Goal: Information Seeking & Learning: Learn about a topic

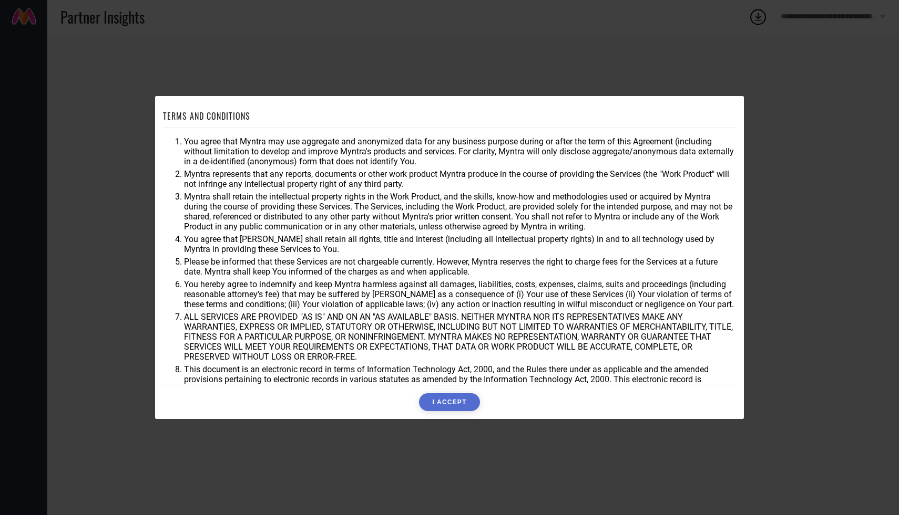
click at [456, 394] on button "I ACCEPT" at bounding box center [449, 403] width 60 height 18
click at [457, 397] on div "Accepting..." at bounding box center [449, 403] width 573 height 18
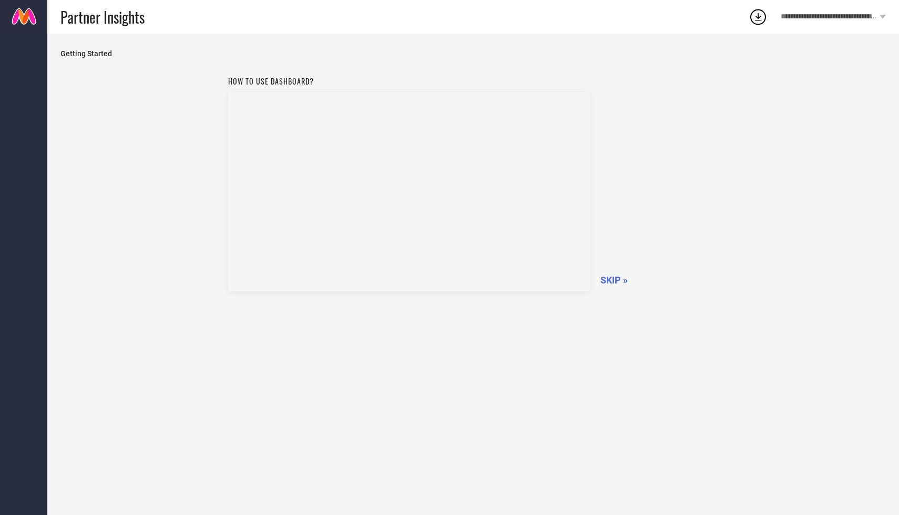
click at [614, 274] on div "How to use dashboard? SKIP »" at bounding box center [473, 182] width 490 height 223
click at [608, 280] on span "SKIP »" at bounding box center [613, 280] width 27 height 11
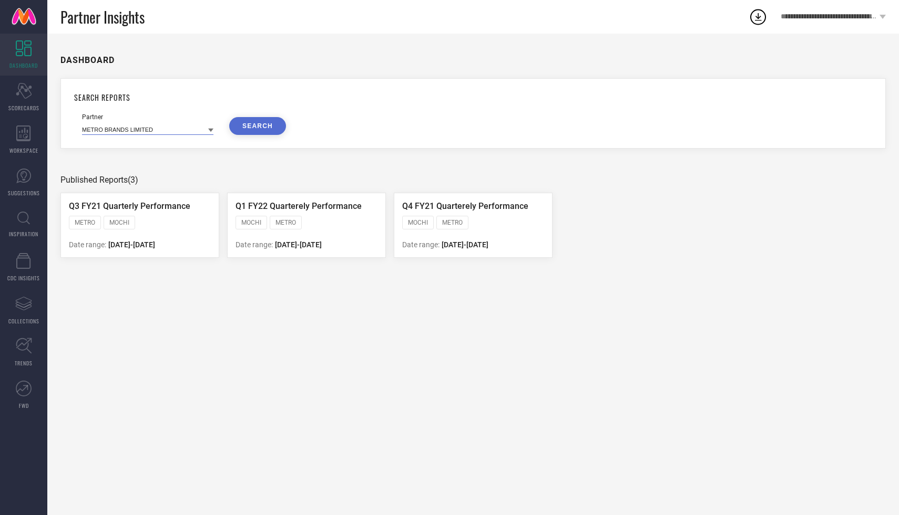
click at [132, 132] on input at bounding box center [147, 129] width 131 height 11
type input "taavi"
click at [206, 126] on input "taavi" at bounding box center [147, 129] width 131 height 11
click at [26, 86] on icon at bounding box center [24, 91] width 16 height 16
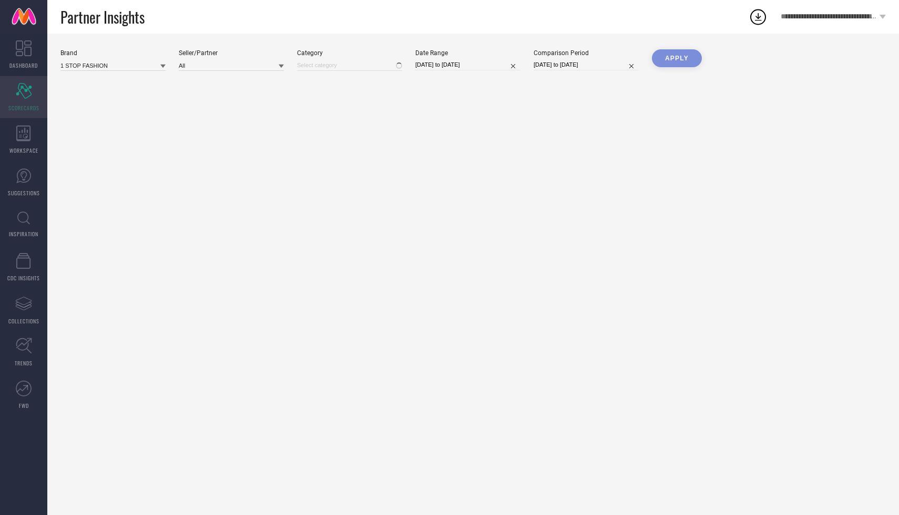
type input "All"
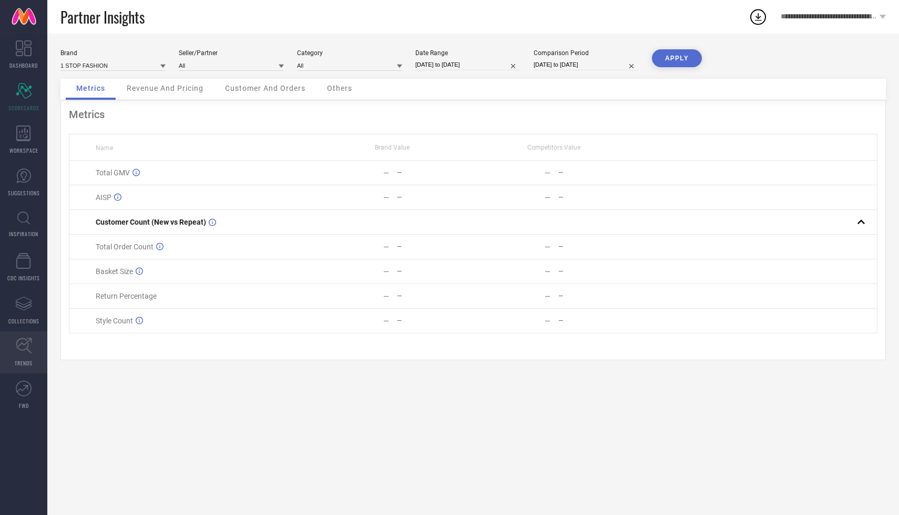
click at [26, 348] on icon at bounding box center [24, 346] width 16 height 16
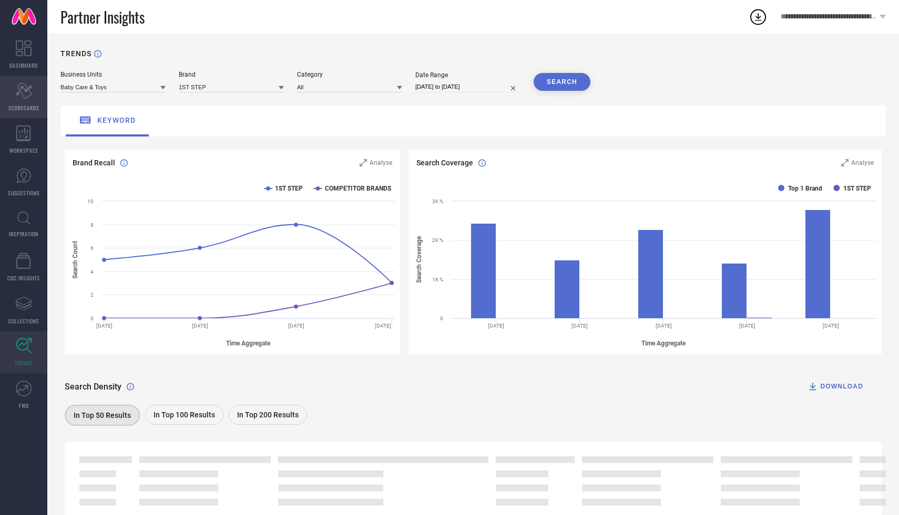
click at [27, 102] on div "Scorecard SCORECARDS" at bounding box center [23, 97] width 47 height 42
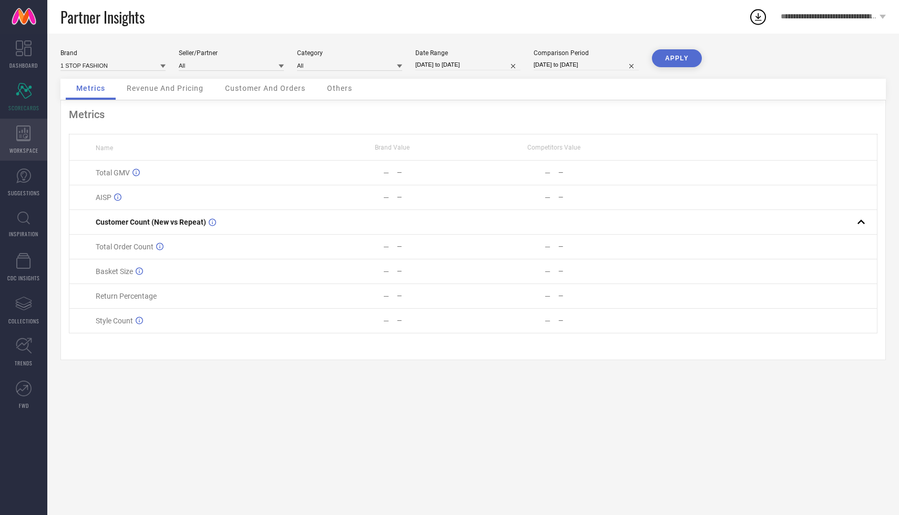
click at [24, 131] on icon at bounding box center [23, 134] width 14 height 16
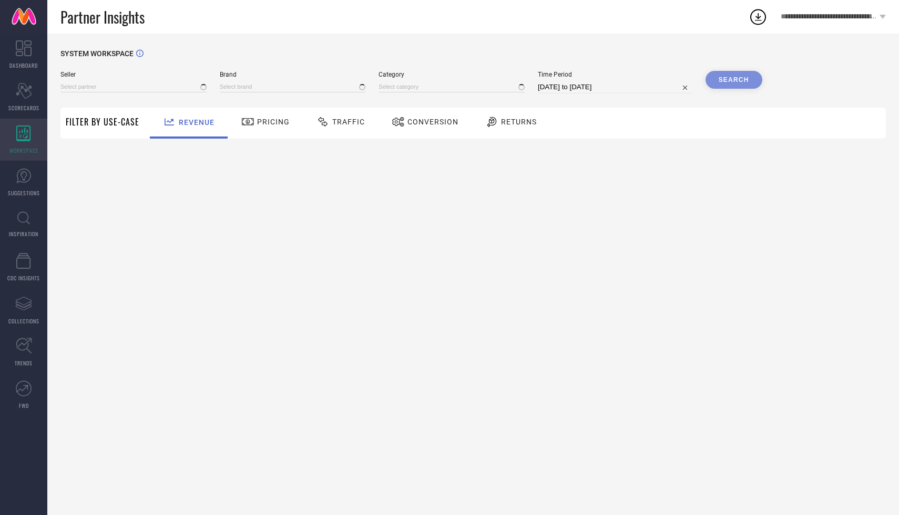
type input "All"
type input "1 STOP FASHION"
type input "All"
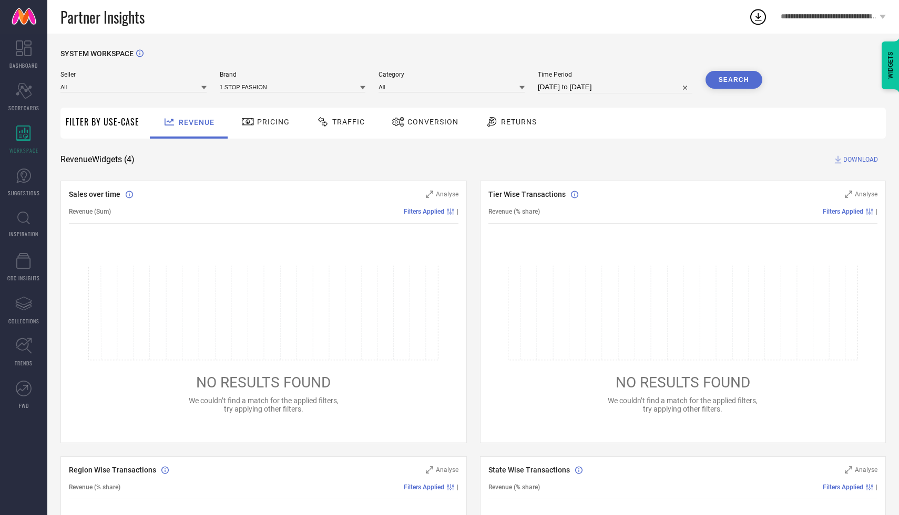
click at [129, 93] on div "Seller All" at bounding box center [133, 82] width 146 height 23
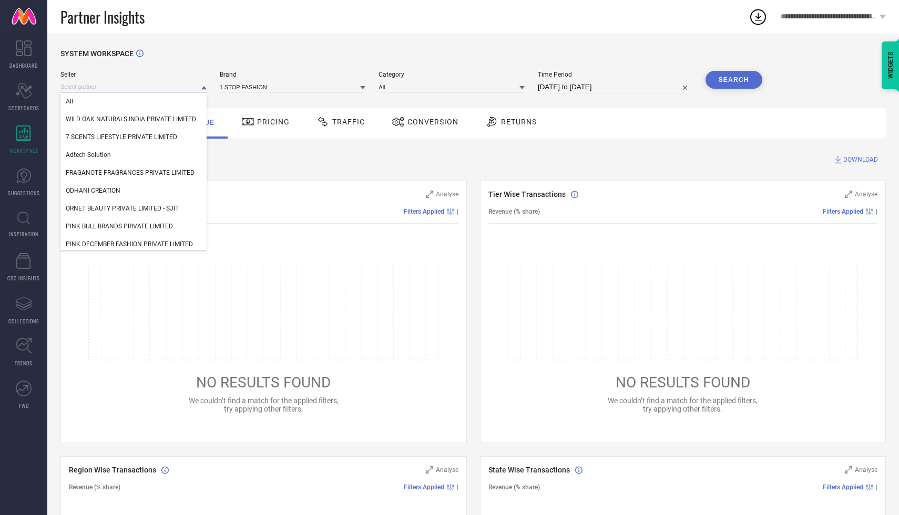
click at [128, 89] on input at bounding box center [133, 86] width 146 height 11
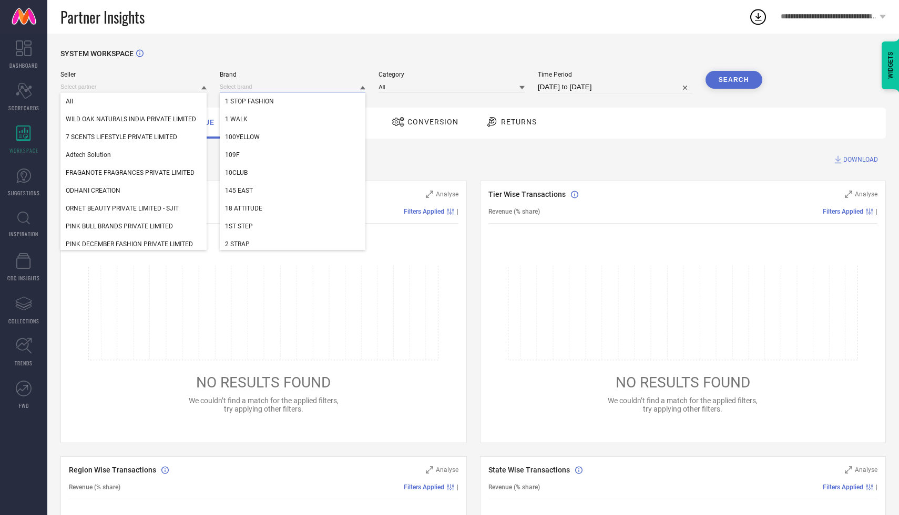
click at [294, 89] on input at bounding box center [293, 86] width 146 height 11
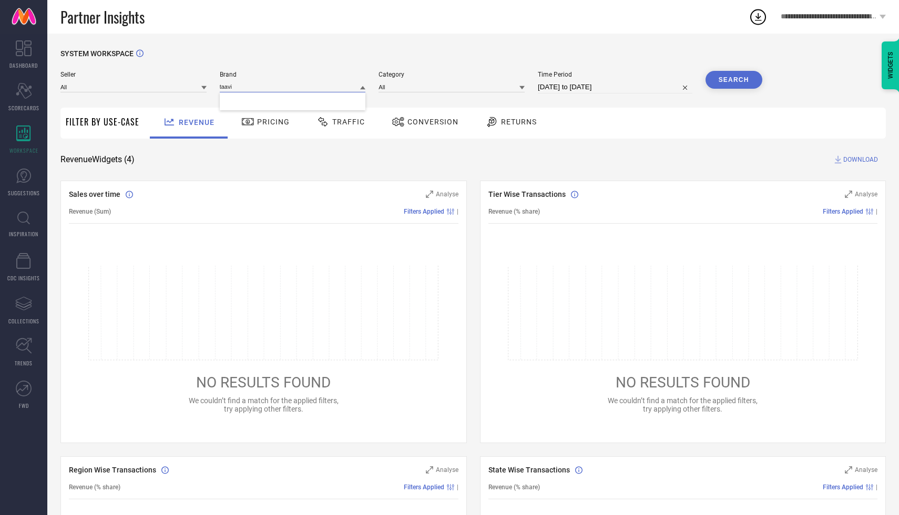
type input "taavi"
click at [882, 17] on icon at bounding box center [882, 17] width 6 height 4
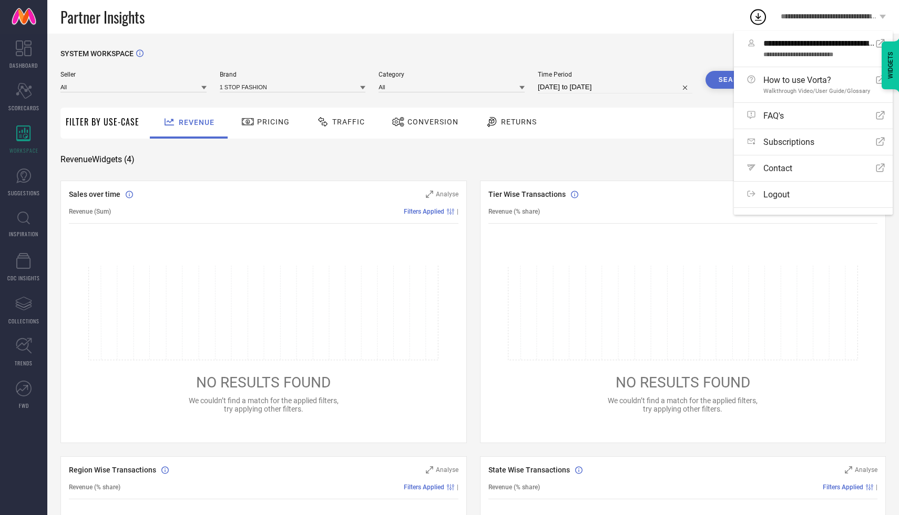
click at [617, 38] on div "SYSTEM WORKSPACE Seller All Brand 1 STOP FASHION Category All Time Period 21-08…" at bounding box center [472, 384] width 851 height 701
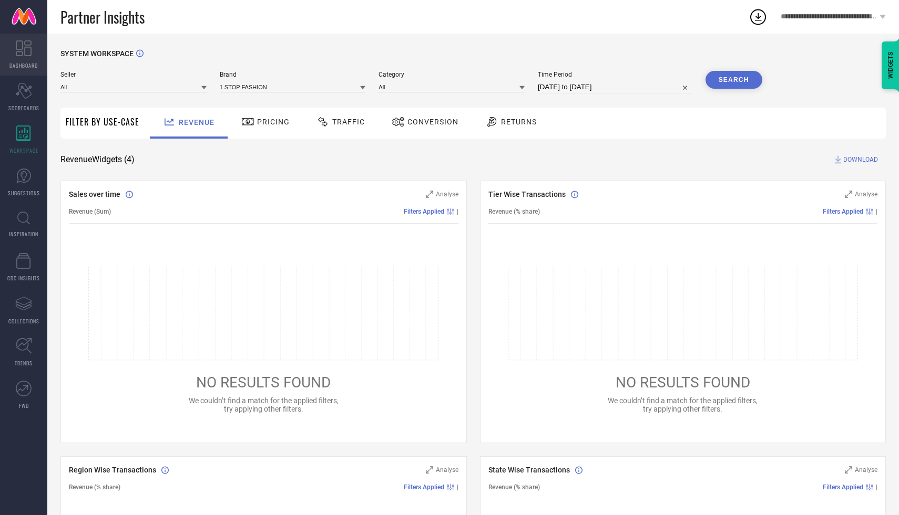
click at [12, 43] on link "DASHBOARD" at bounding box center [23, 55] width 47 height 42
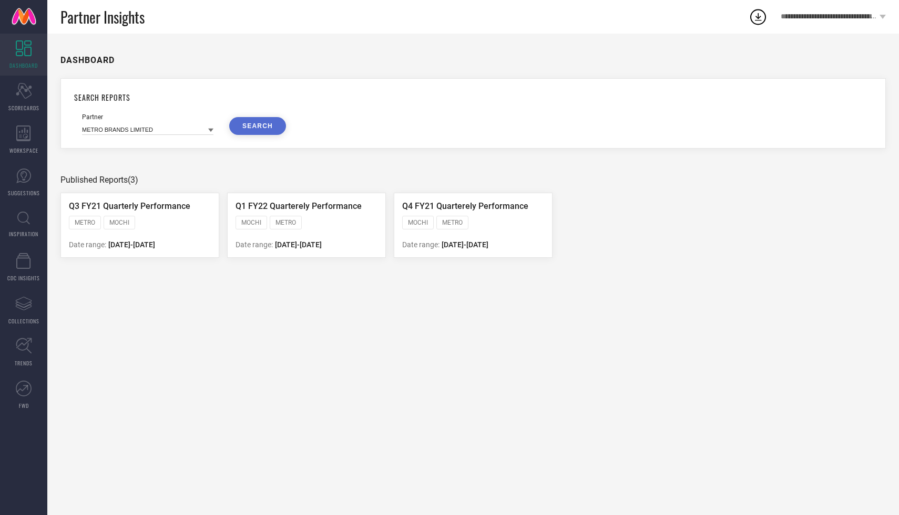
click at [211, 130] on icon at bounding box center [210, 131] width 5 height 4
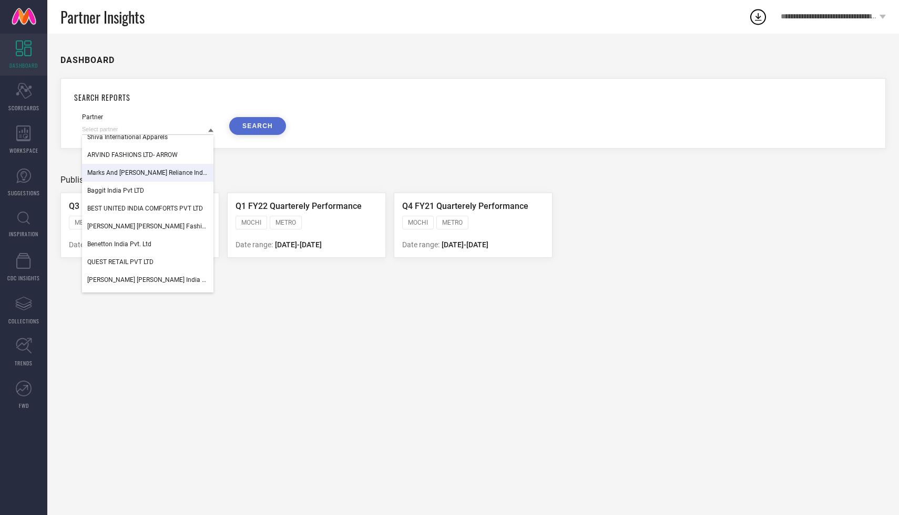
scroll to position [1164, 0]
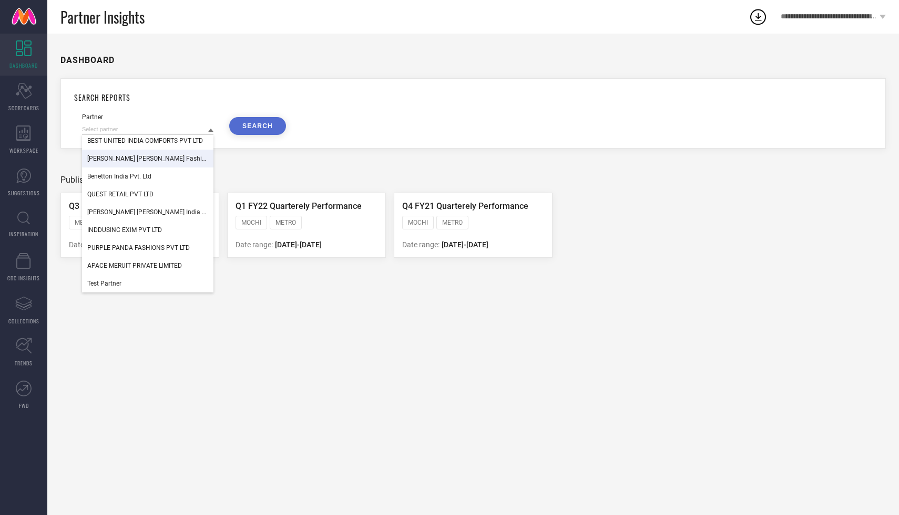
click at [243, 168] on div "DASHBOARD SEARCH REPORTS Partner Shiva International Apparels ARVIND FASHIONS L…" at bounding box center [472, 275] width 851 height 482
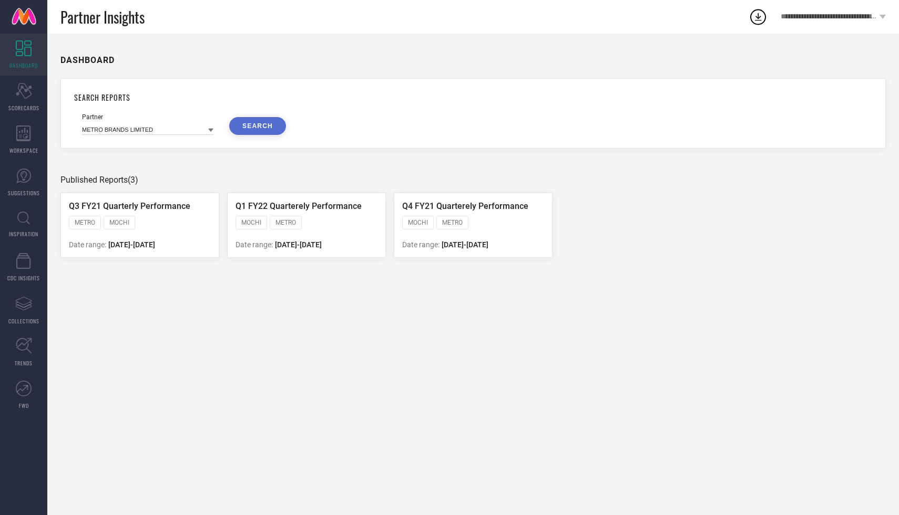
click at [266, 211] on span "Q1 FY22 Quarterely Performance" at bounding box center [298, 206] width 126 height 10
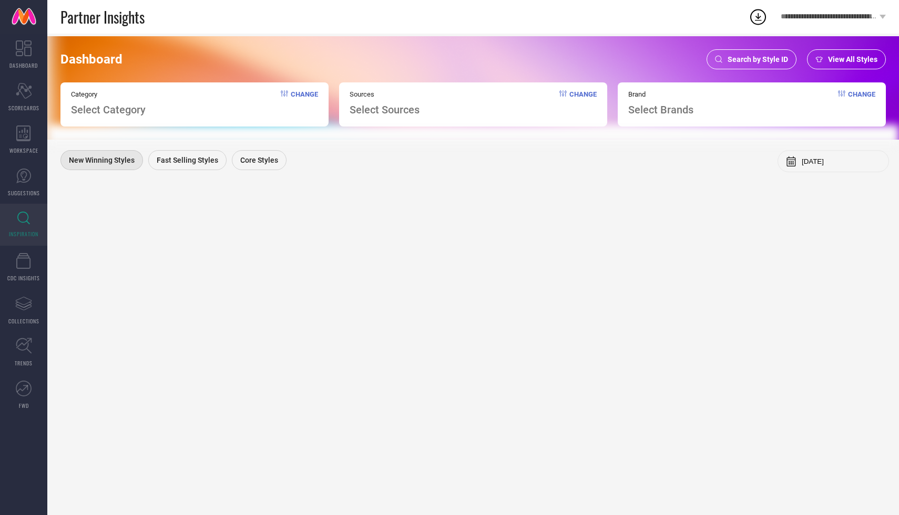
click at [190, 113] on div "Category Select Category Change" at bounding box center [194, 104] width 268 height 44
click at [313, 92] on span "Change" at bounding box center [304, 103] width 27 height 26
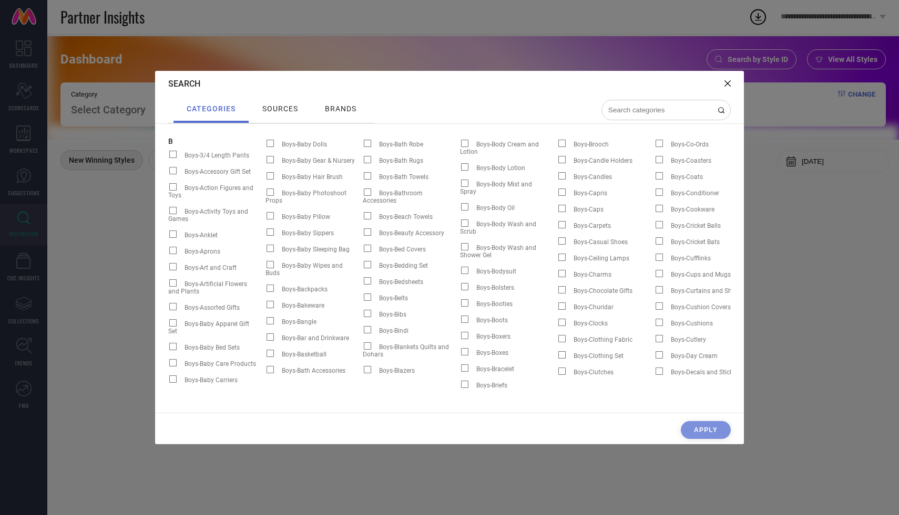
click at [814, 234] on div "Search categories sources brands B Boys-3/4 Length Pants Boys-Accessory Gift Se…" at bounding box center [449, 257] width 899 height 515
click at [723, 84] on div "Search" at bounding box center [449, 84] width 589 height 26
click at [729, 83] on icon at bounding box center [727, 83] width 6 height 6
